Goal: Information Seeking & Learning: Learn about a topic

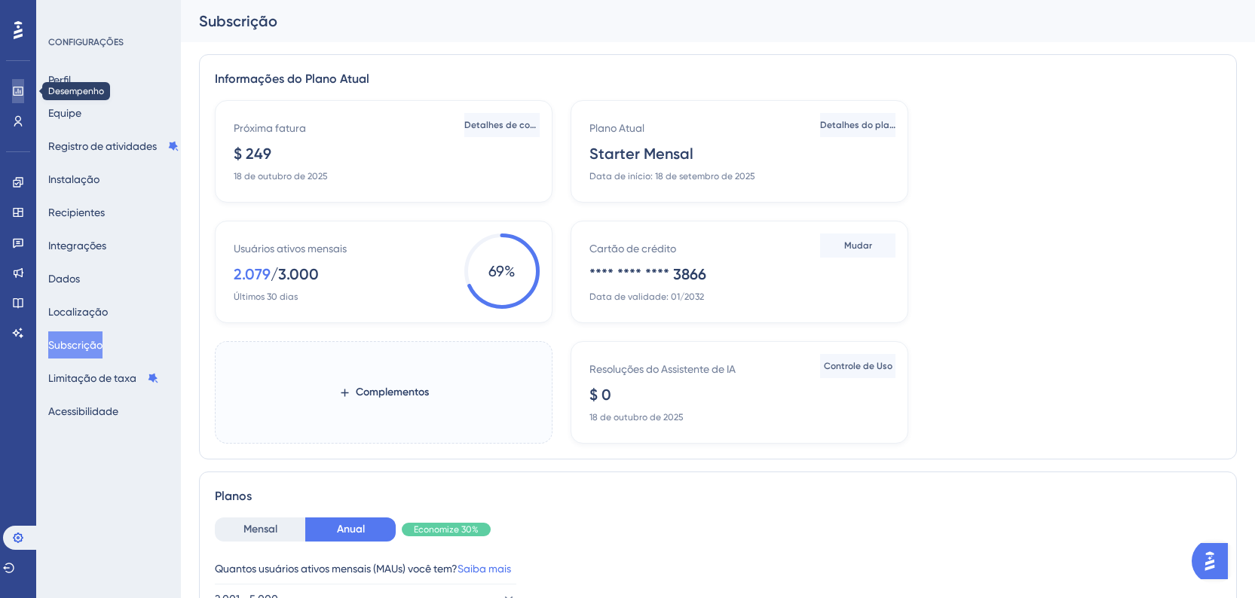
click at [14, 99] on link at bounding box center [18, 91] width 12 height 24
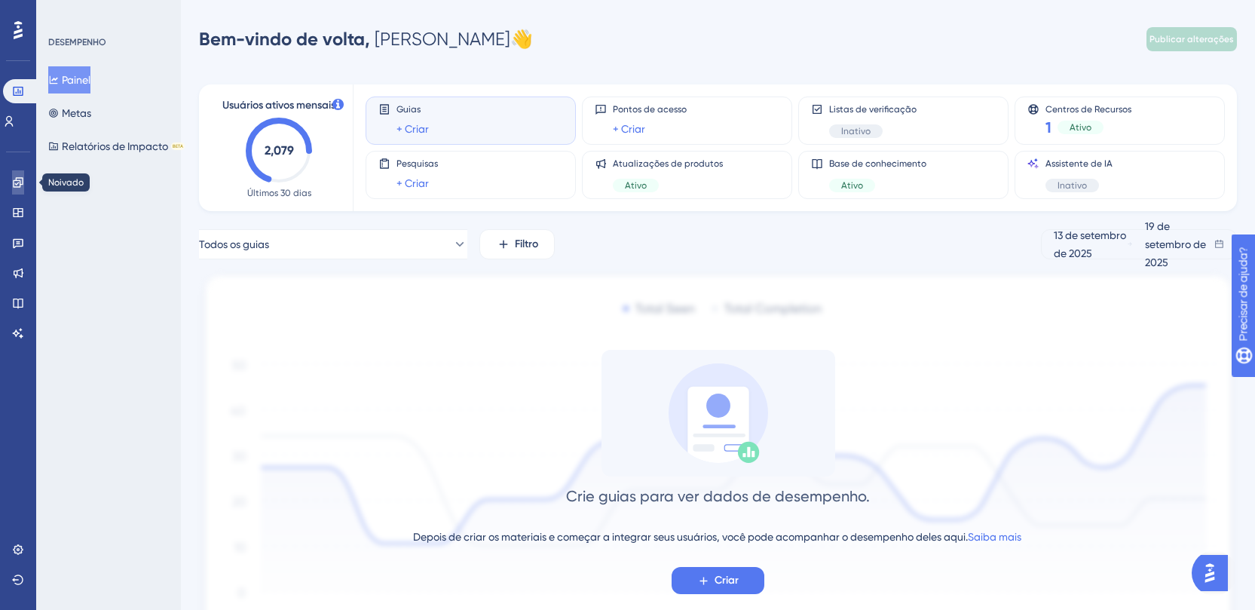
click at [12, 176] on link at bounding box center [18, 182] width 12 height 24
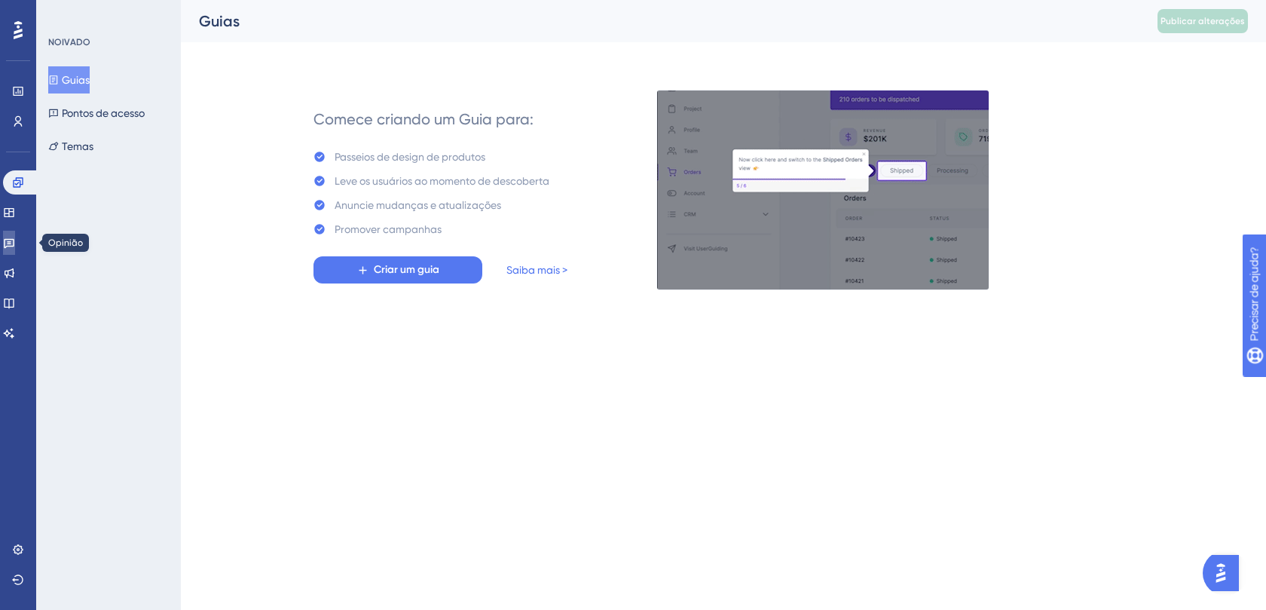
click at [7, 239] on link at bounding box center [9, 243] width 12 height 24
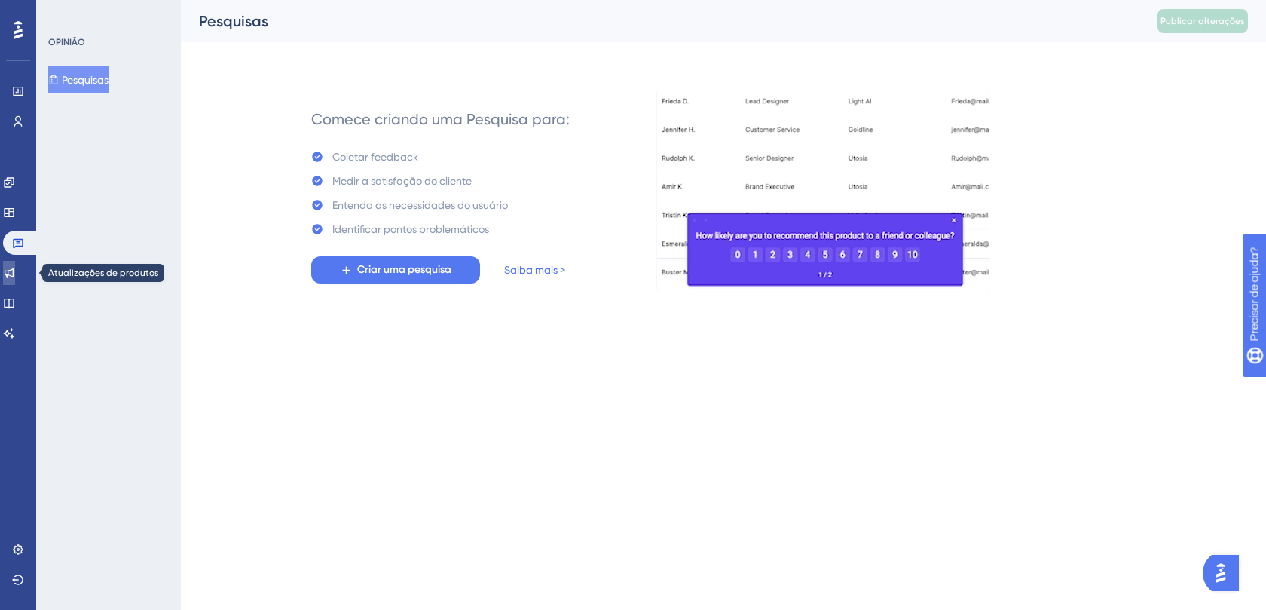
click at [14, 275] on icon at bounding box center [9, 273] width 12 height 12
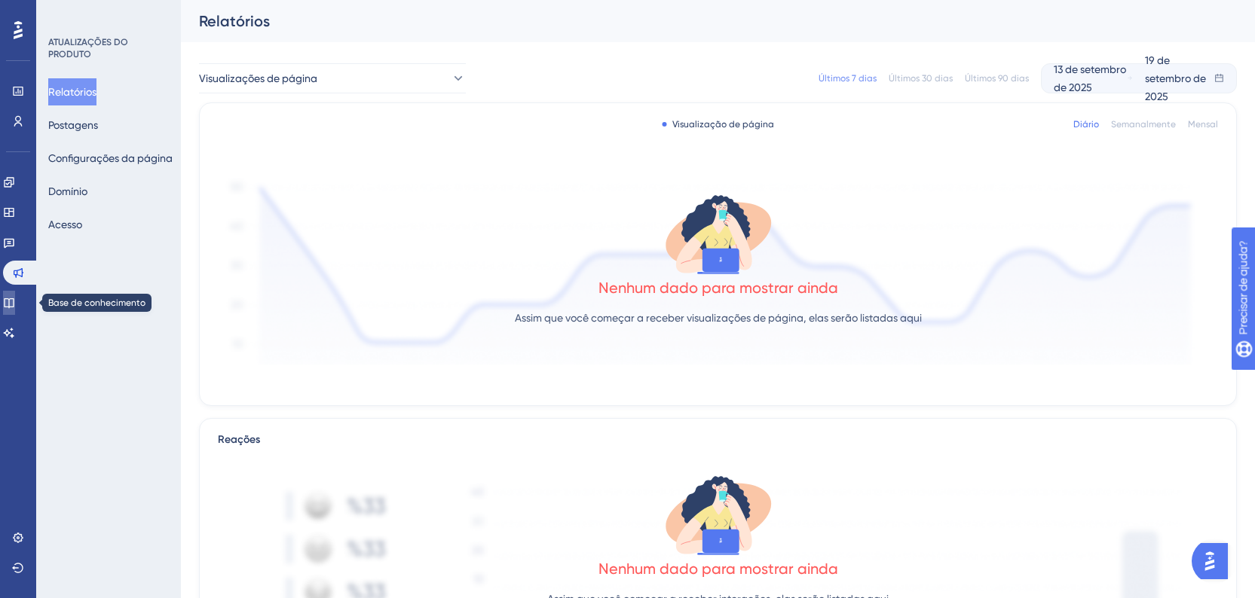
click at [15, 301] on icon at bounding box center [9, 303] width 12 height 12
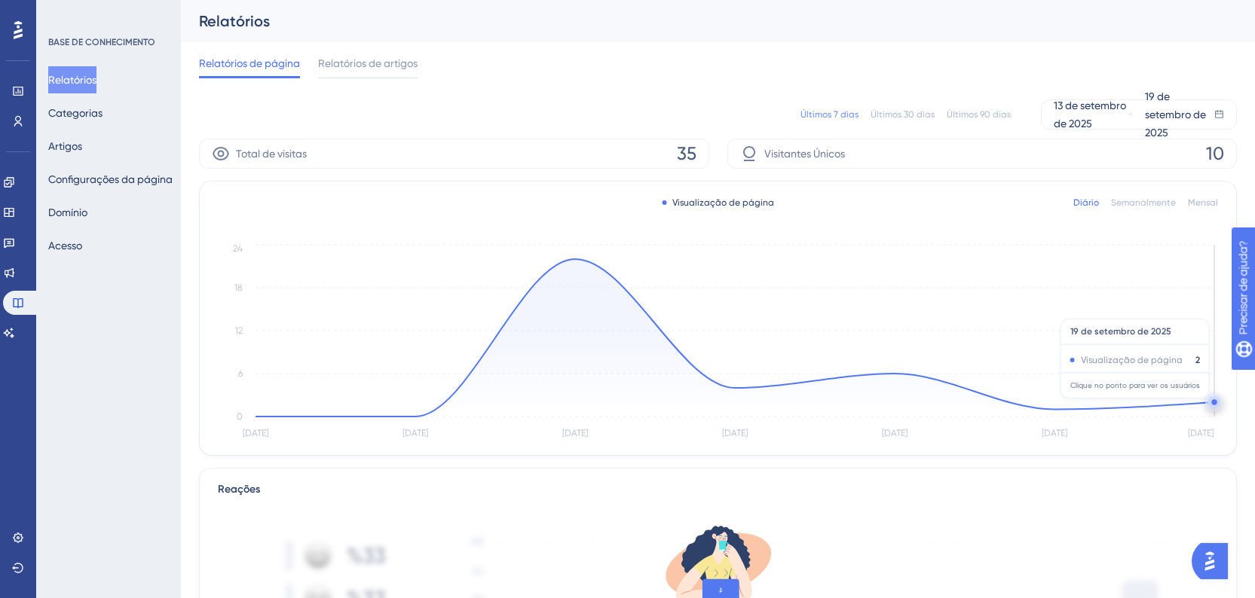
click at [1213, 406] on circle at bounding box center [1214, 402] width 12 height 12
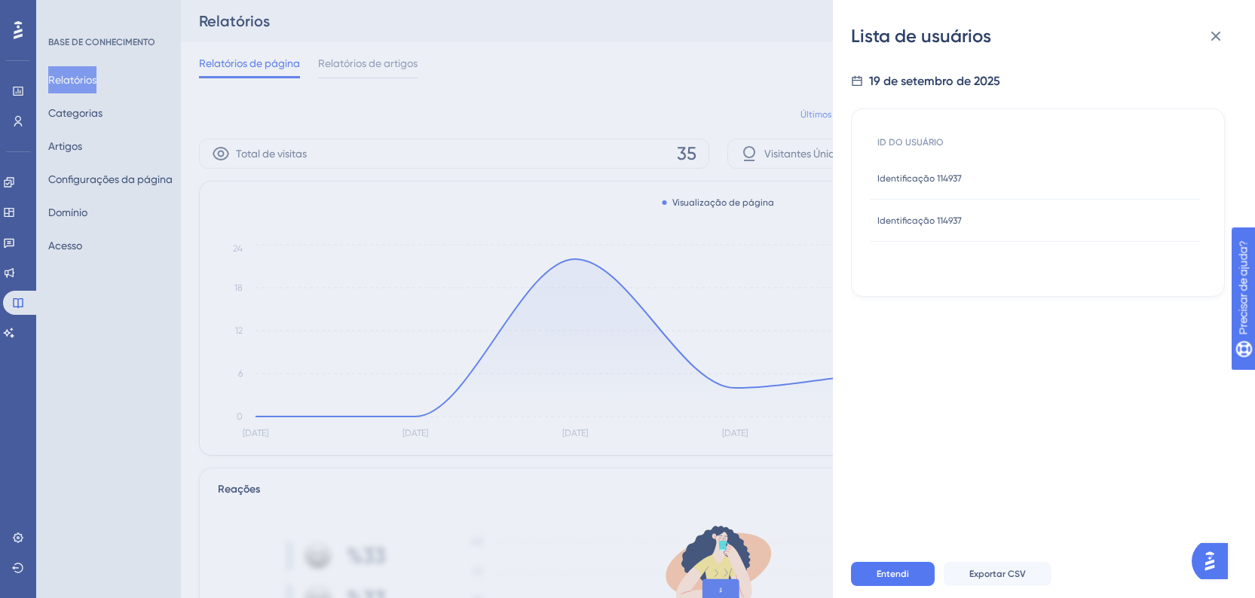
click at [953, 180] on font "Identificação 114937" at bounding box center [919, 178] width 84 height 11
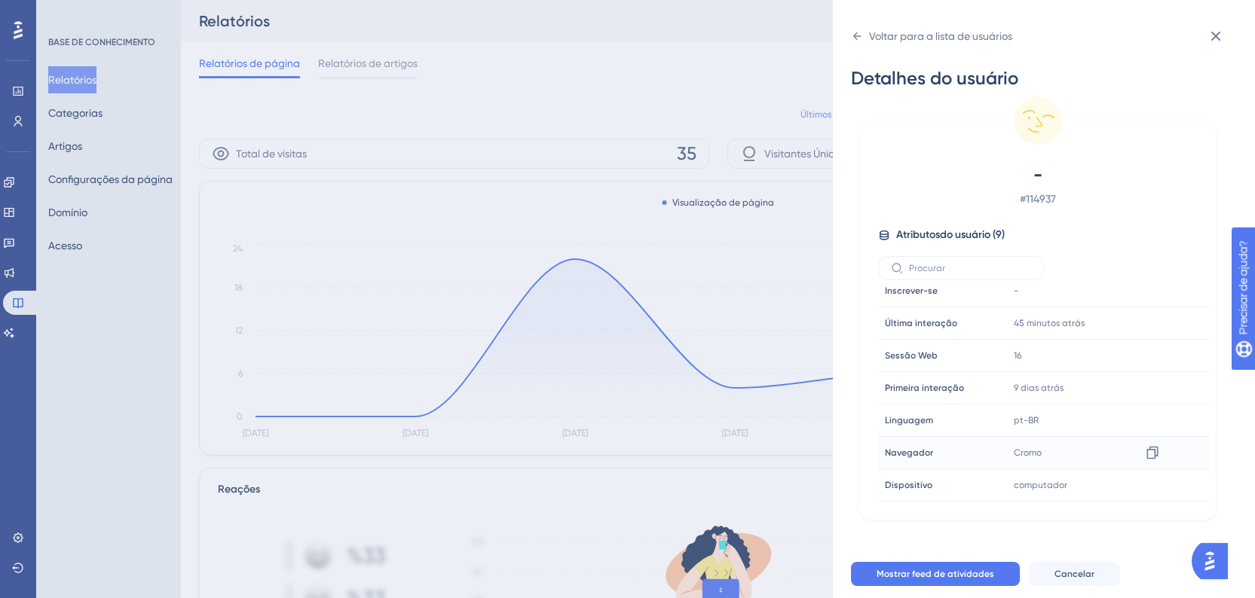
scroll to position [16, 0]
click at [13, 116] on div "Voltar para a lista de usuários Detalhes do usuário - # 114937 Atributos do usu…" at bounding box center [627, 299] width 1255 height 598
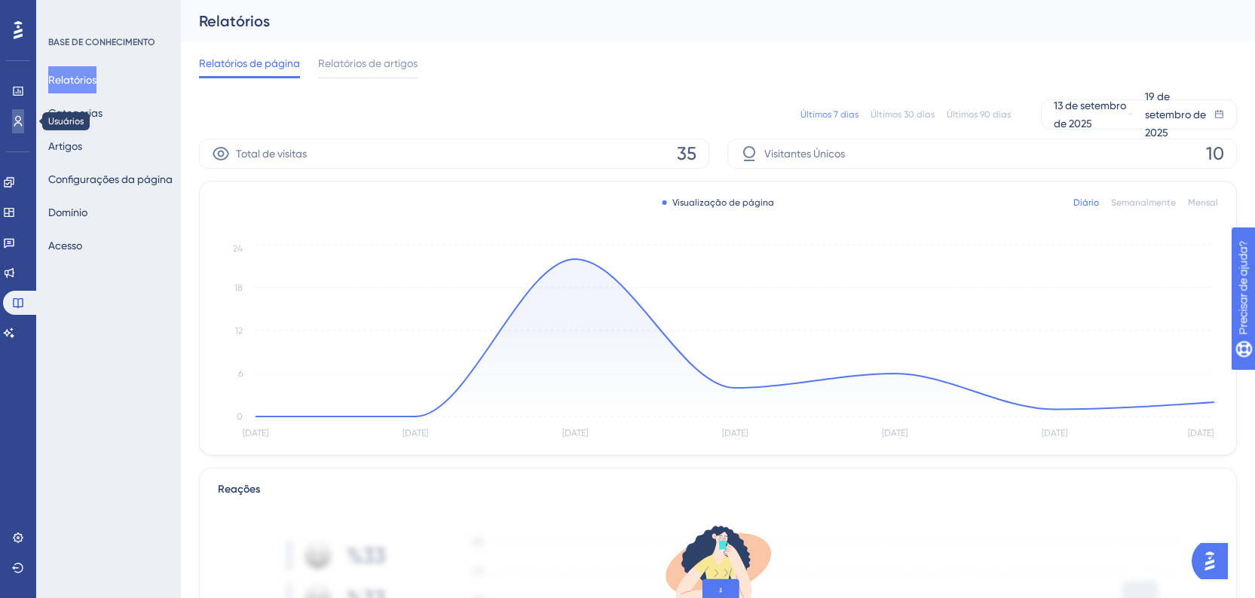
click at [17, 127] on icon at bounding box center [18, 121] width 12 height 12
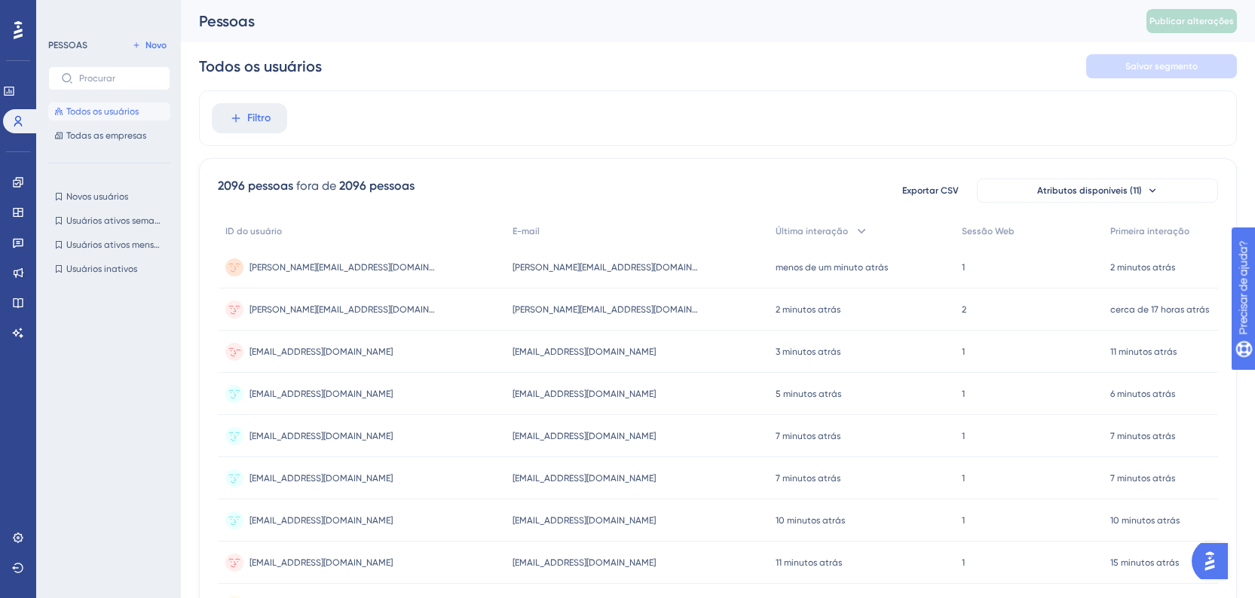
click at [356, 361] on div "[EMAIL_ADDRESS][DOMAIN_NAME] [EMAIL_ADDRESS][DOMAIN_NAME]" at bounding box center [320, 352] width 143 height 42
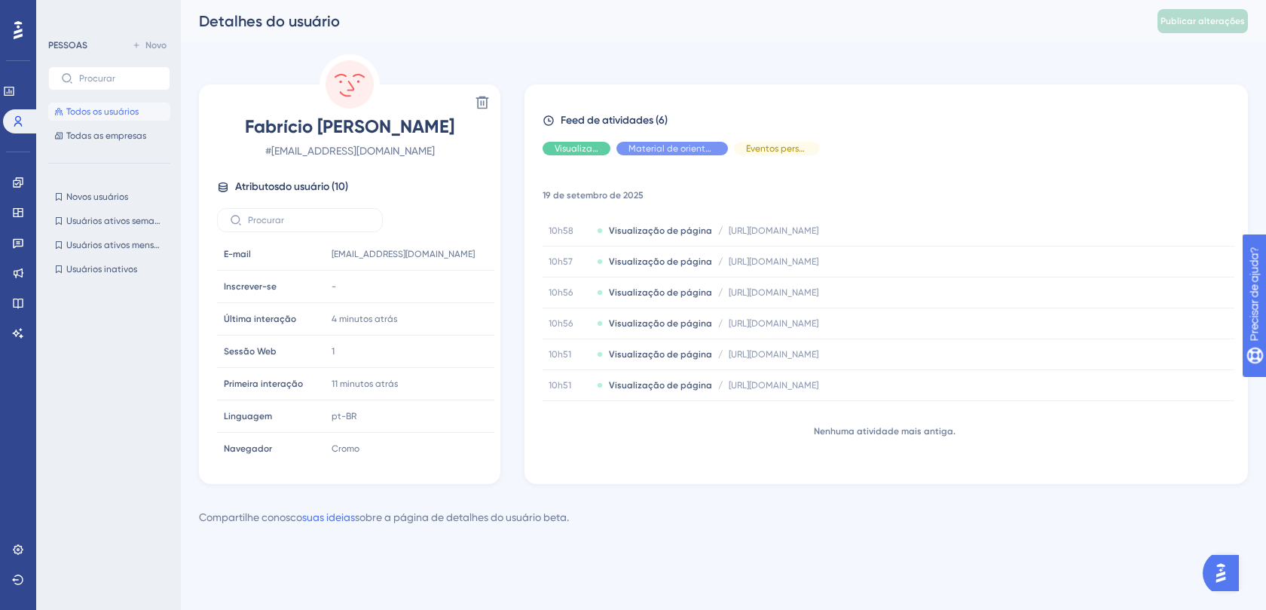
click at [104, 119] on button "Todos os usuários" at bounding box center [109, 111] width 122 height 18
